Goal: Information Seeking & Learning: Find specific fact

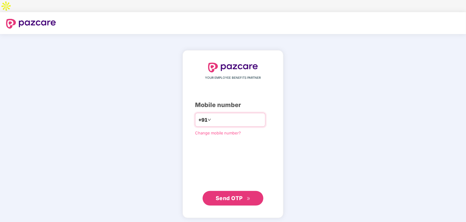
click at [248, 115] on input "number" at bounding box center [237, 120] width 50 height 10
type input "**********"
click at [229, 195] on span "Send OTP" at bounding box center [229, 198] width 27 height 6
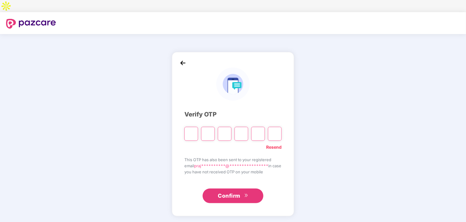
type input "*"
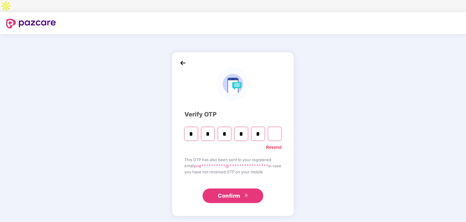
type input "*"
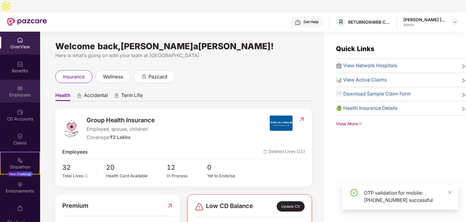
click at [22, 85] on img at bounding box center [20, 88] width 6 height 6
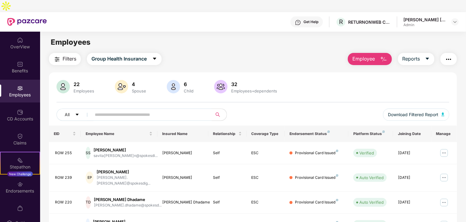
click at [213, 36] on div "Employees" at bounding box center [253, 42] width 426 height 12
click at [19, 61] on img at bounding box center [20, 64] width 6 height 6
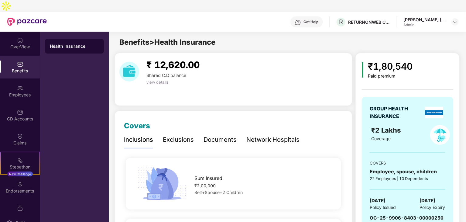
click at [263, 135] on div "Network Hospitals" at bounding box center [272, 139] width 53 height 9
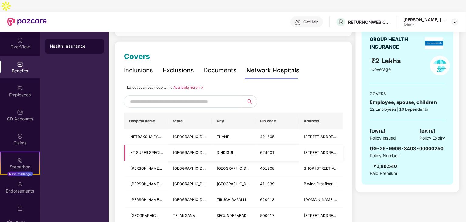
scroll to position [91, 0]
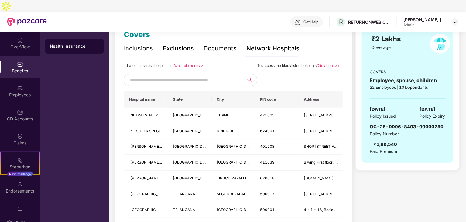
click at [192, 75] on input "text" at bounding box center [182, 79] width 104 height 9
type input "****"
click at [237, 78] on icon "close-circle" at bounding box center [237, 80] width 4 height 4
click at [265, 74] on div at bounding box center [233, 80] width 219 height 12
click at [202, 75] on input "text" at bounding box center [182, 79] width 104 height 9
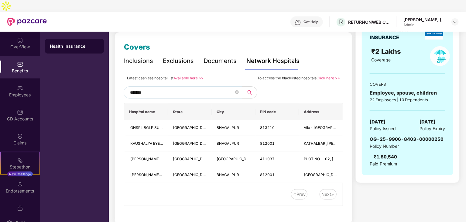
scroll to position [32, 0]
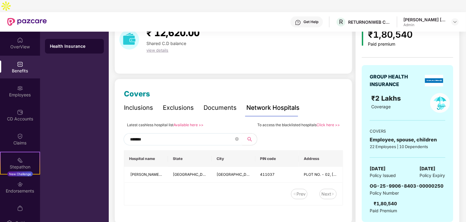
type input "*******"
